Goal: Task Accomplishment & Management: Manage account settings

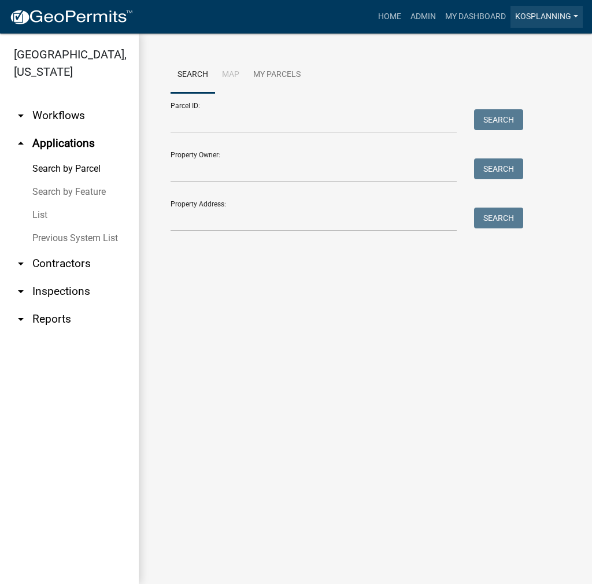
click at [539, 14] on link "kosplanning" at bounding box center [547, 17] width 72 height 22
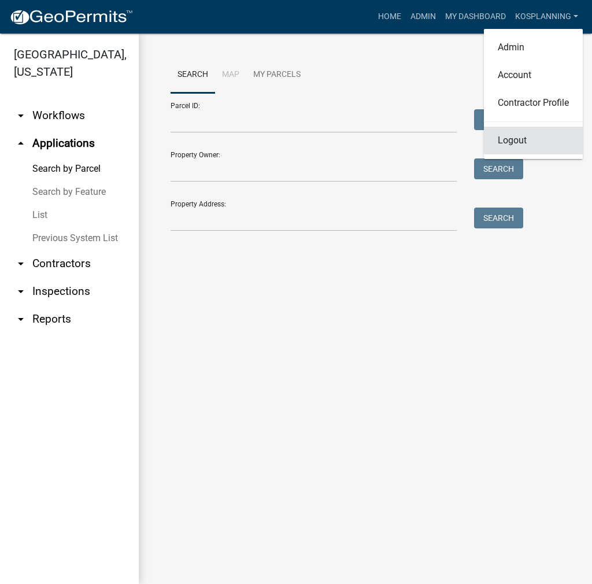
click at [504, 141] on link "Logout" at bounding box center [533, 141] width 99 height 28
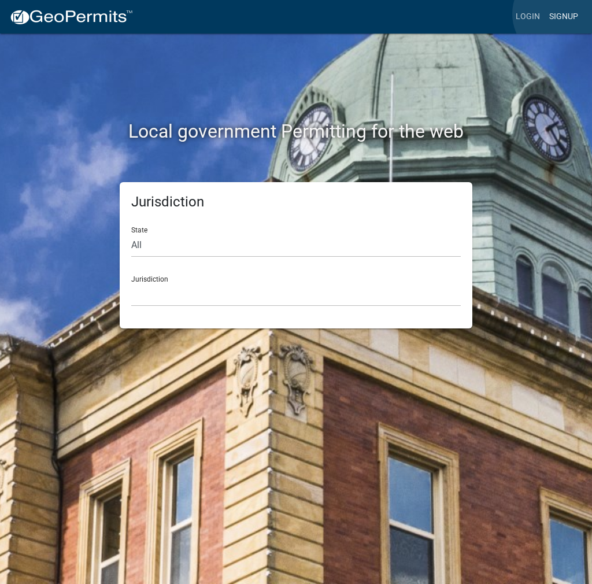
click at [560, 14] on link "Signup" at bounding box center [564, 17] width 38 height 22
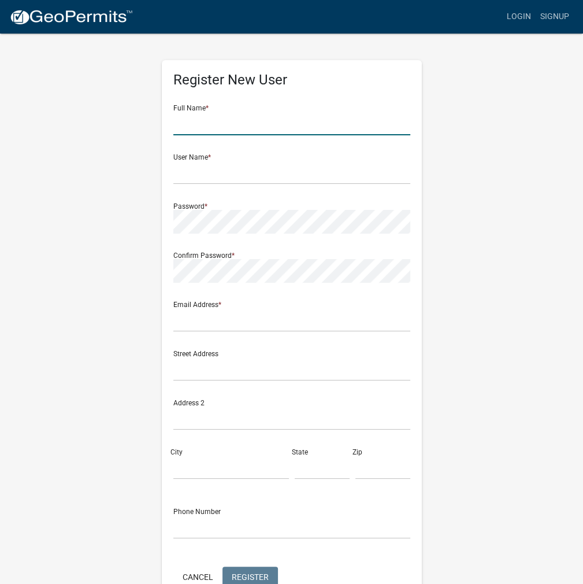
click at [306, 123] on input "text" at bounding box center [291, 124] width 237 height 24
type input "JUAN ROA"
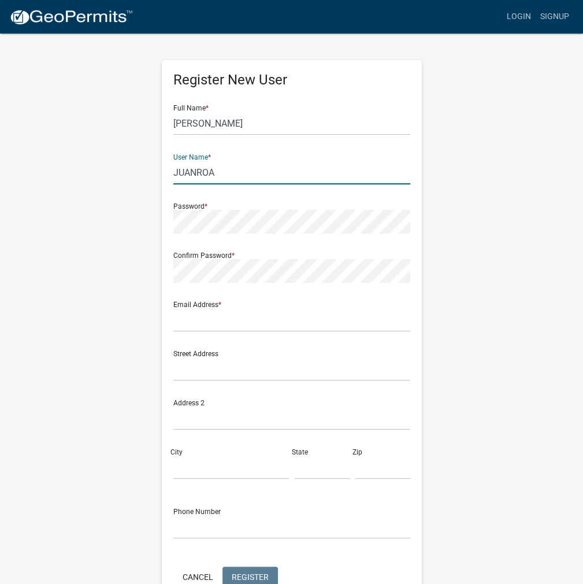
type input "JUANROA"
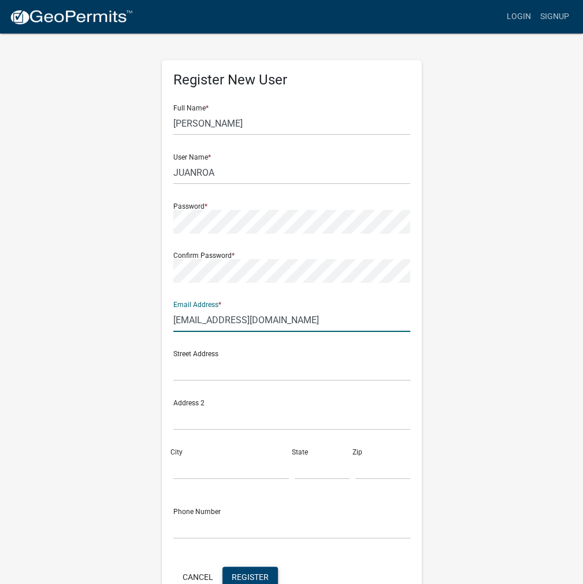
type input "juan1464@embarqmail.com"
click at [243, 577] on span "Register" at bounding box center [250, 576] width 37 height 9
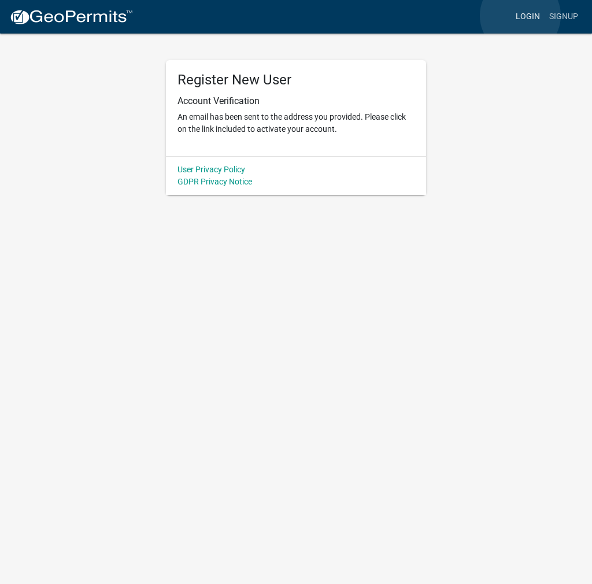
click at [520, 16] on link "Login" at bounding box center [528, 17] width 34 height 22
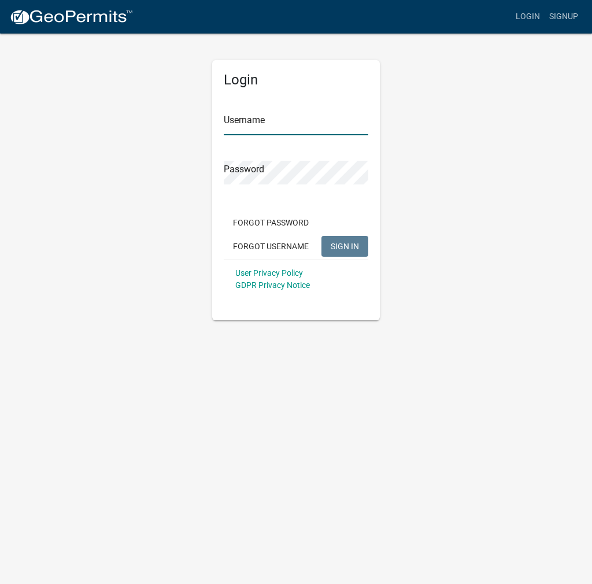
click at [325, 127] on input "Username" at bounding box center [296, 124] width 145 height 24
type input "kosplanning"
click at [321, 236] on button "SIGN IN" at bounding box center [344, 246] width 47 height 21
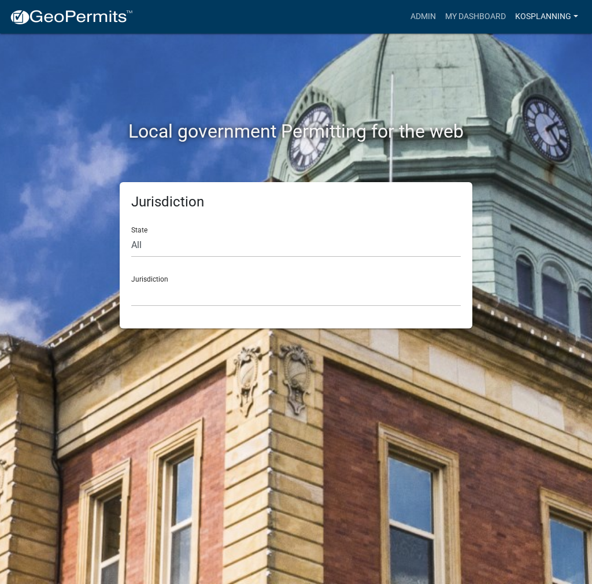
click at [528, 16] on link "kosplanning" at bounding box center [547, 17] width 72 height 22
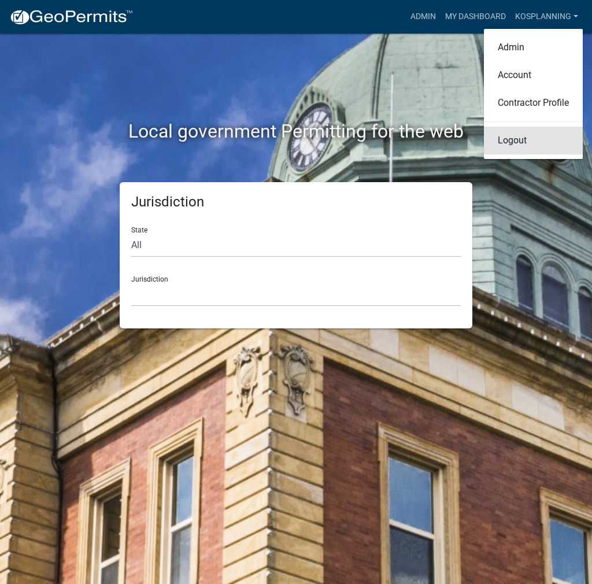
click at [509, 139] on link "Logout" at bounding box center [533, 141] width 99 height 28
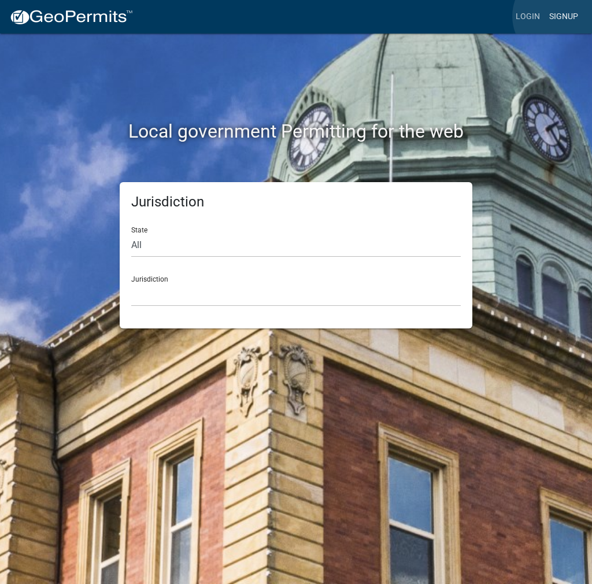
click at [560, 16] on link "Signup" at bounding box center [564, 17] width 38 height 22
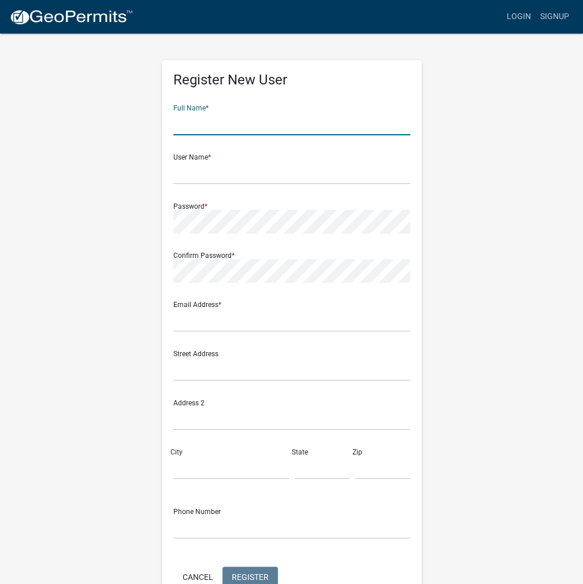
click at [361, 123] on input "text" at bounding box center [291, 124] width 237 height 24
type input "JUAN ROA"
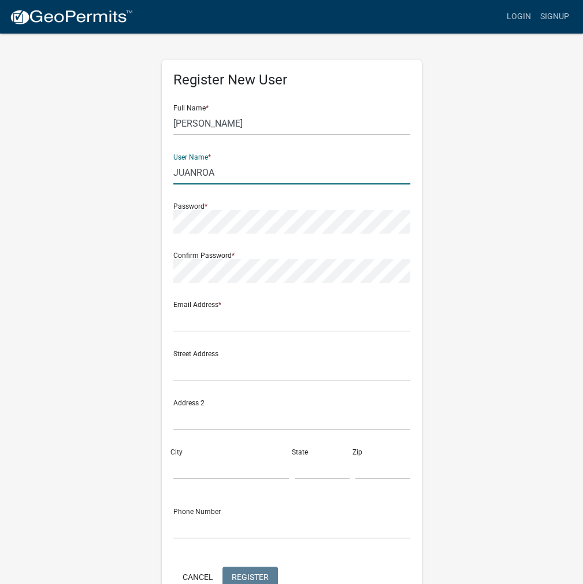
click at [231, 174] on input "JUANROA" at bounding box center [291, 173] width 237 height 24
type input "JUANROA1"
type input "a"
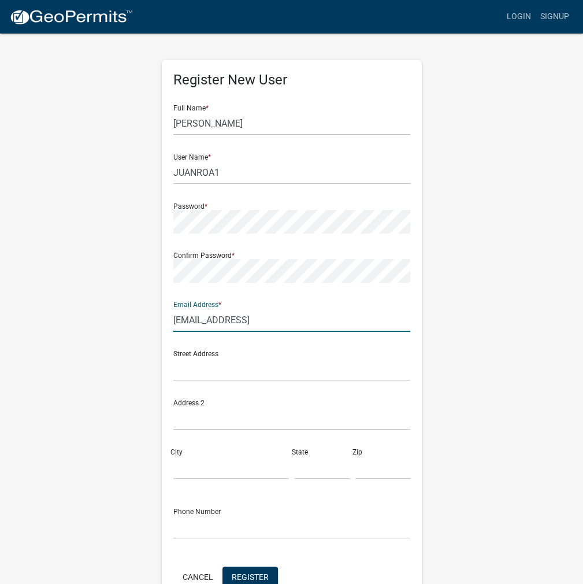
type input "areaplan@kosciusko.in.gov"
click button "Cancel" at bounding box center [197, 577] width 49 height 21
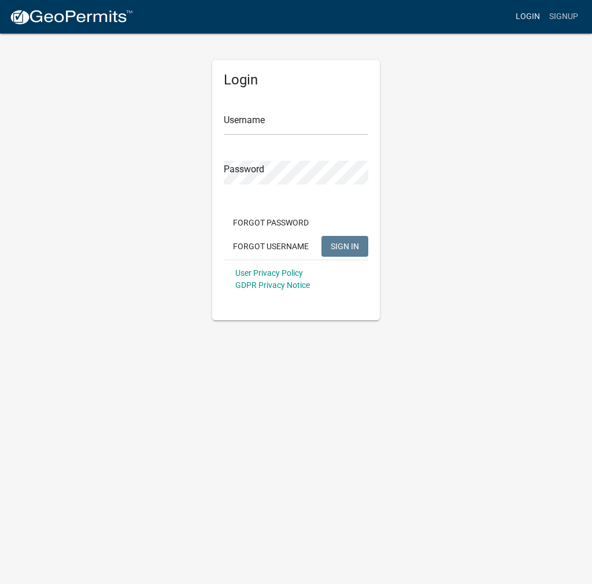
click at [535, 17] on link "Login" at bounding box center [528, 17] width 34 height 22
click at [530, 17] on link "Login" at bounding box center [528, 17] width 34 height 22
